Goal: Check status: Check status

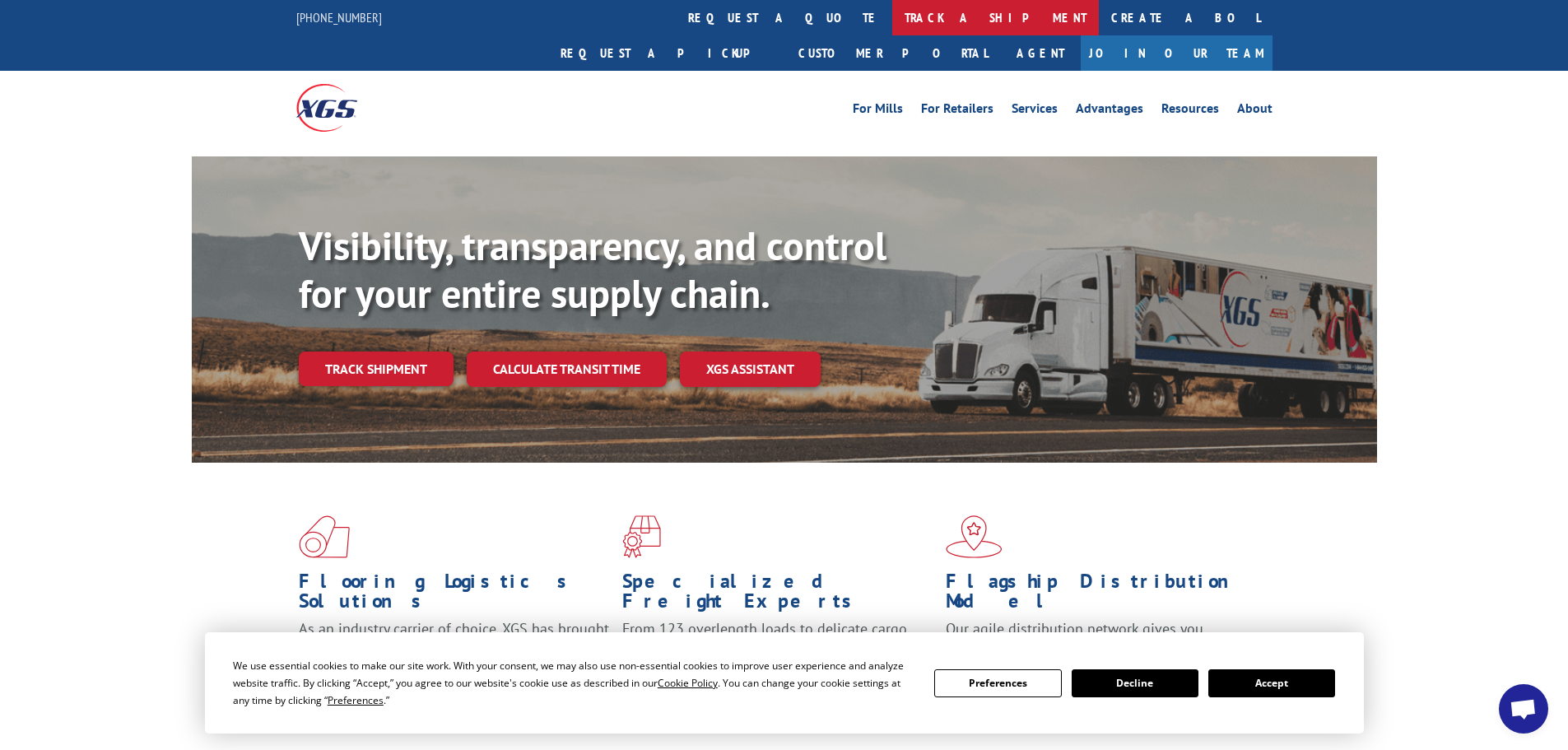
click at [892, 21] on link "track a shipment" at bounding box center [996, 18] width 207 height 35
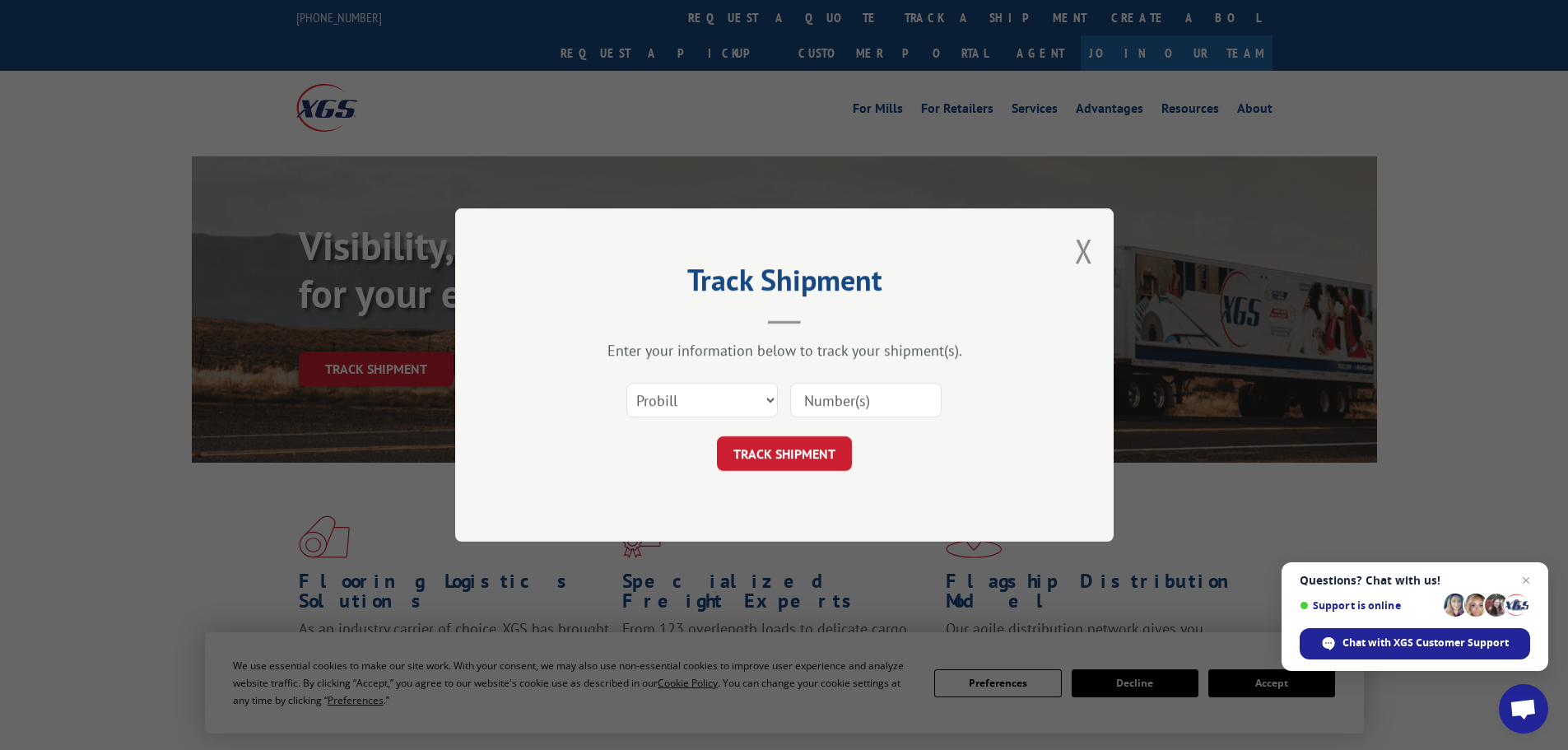
click at [826, 399] on input at bounding box center [866, 399] width 151 height 34
paste input "17336894"
type input "17336894"
click at [745, 404] on select "Select category... Probill BOL PO" at bounding box center [702, 399] width 151 height 34
click at [850, 450] on button "TRACK SHIPMENT" at bounding box center [784, 453] width 135 height 34
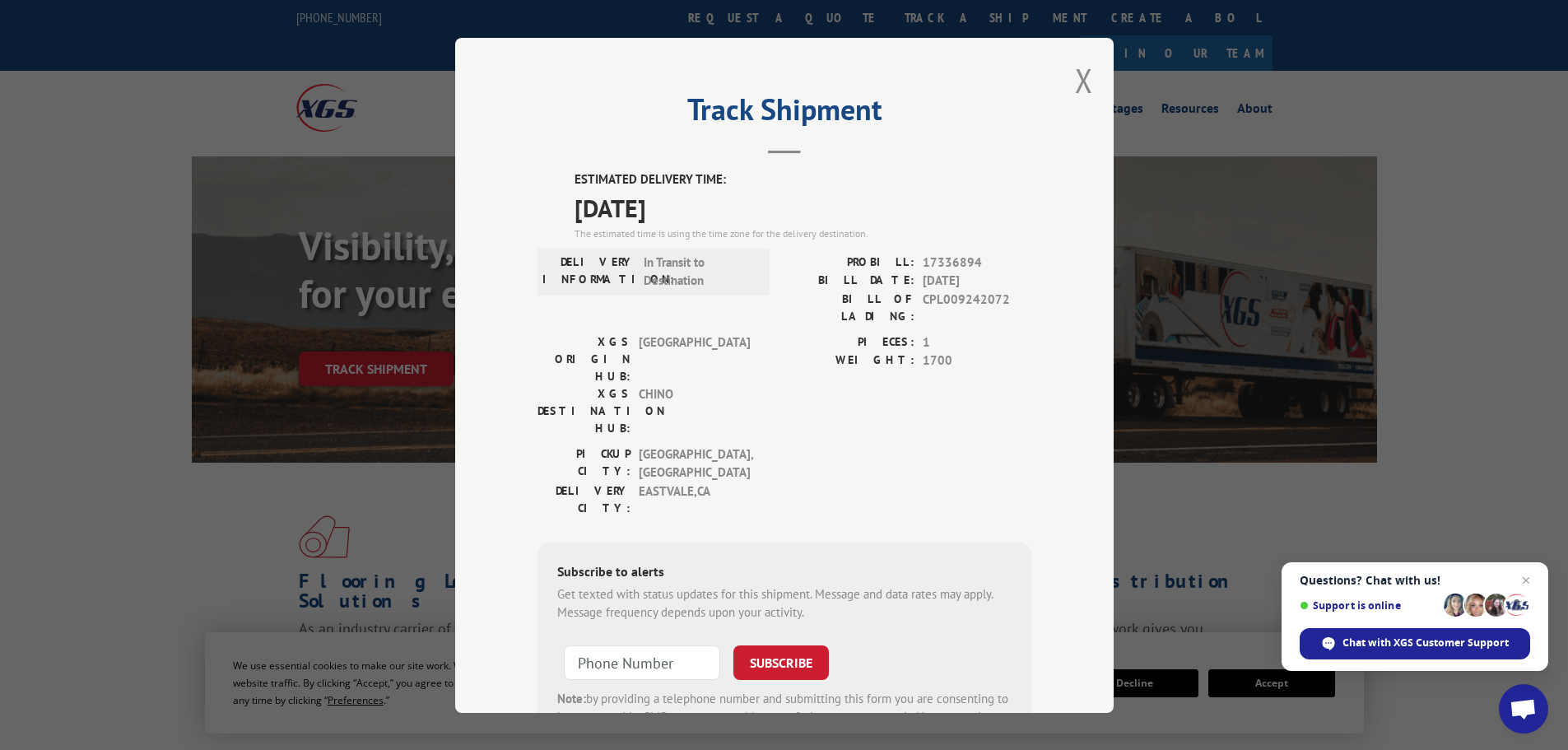
click at [962, 260] on span "17336894" at bounding box center [977, 262] width 109 height 19
copy span "17336894"
click at [1215, 478] on div "Track Shipment ESTIMATED DELIVERY TIME: [DATE] The estimated time is using the …" at bounding box center [784, 375] width 1568 height 750
click at [1078, 73] on button "Close modal" at bounding box center [1084, 79] width 18 height 43
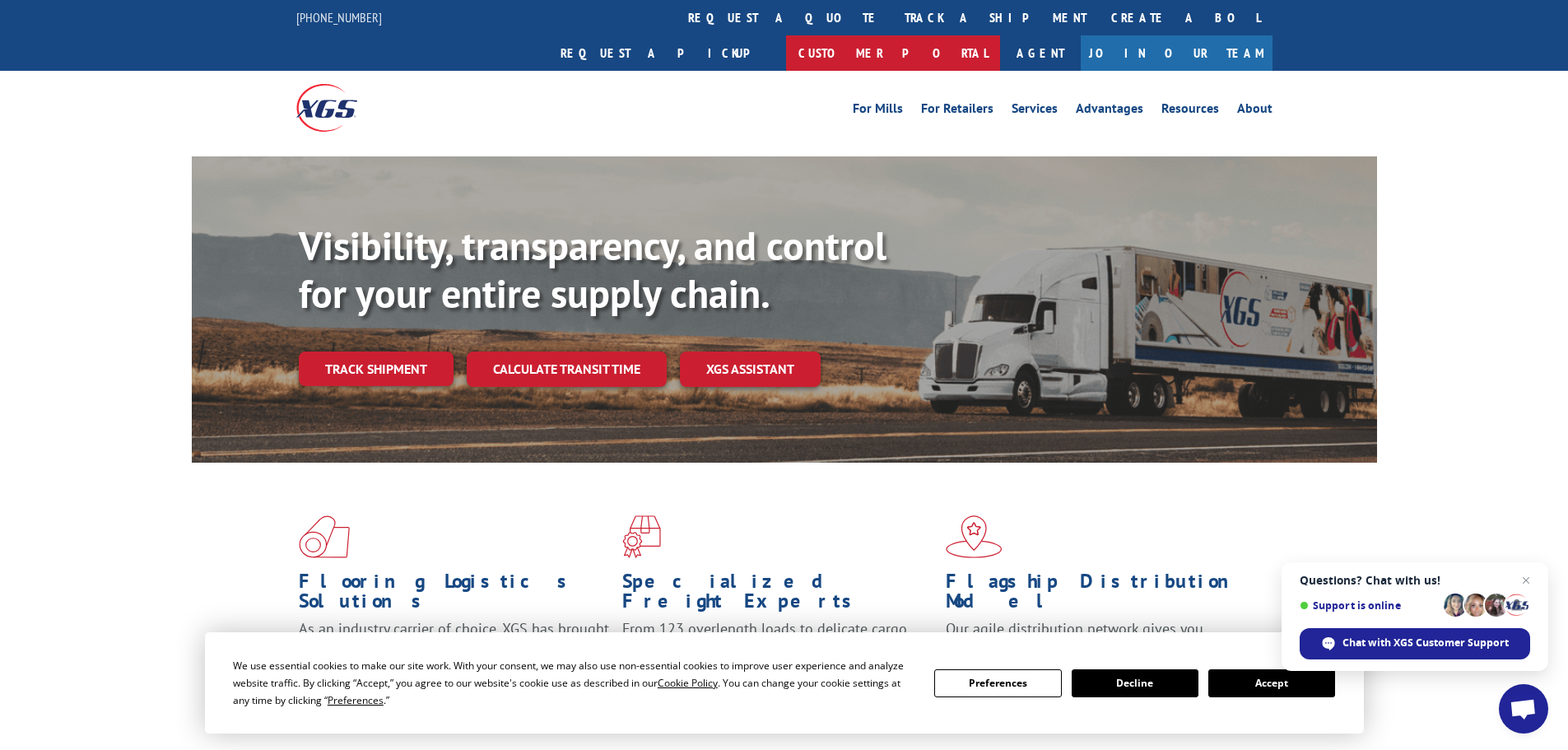
click at [1000, 35] on link "Customer Portal" at bounding box center [893, 53] width 214 height 35
